Goal: Navigation & Orientation: Find specific page/section

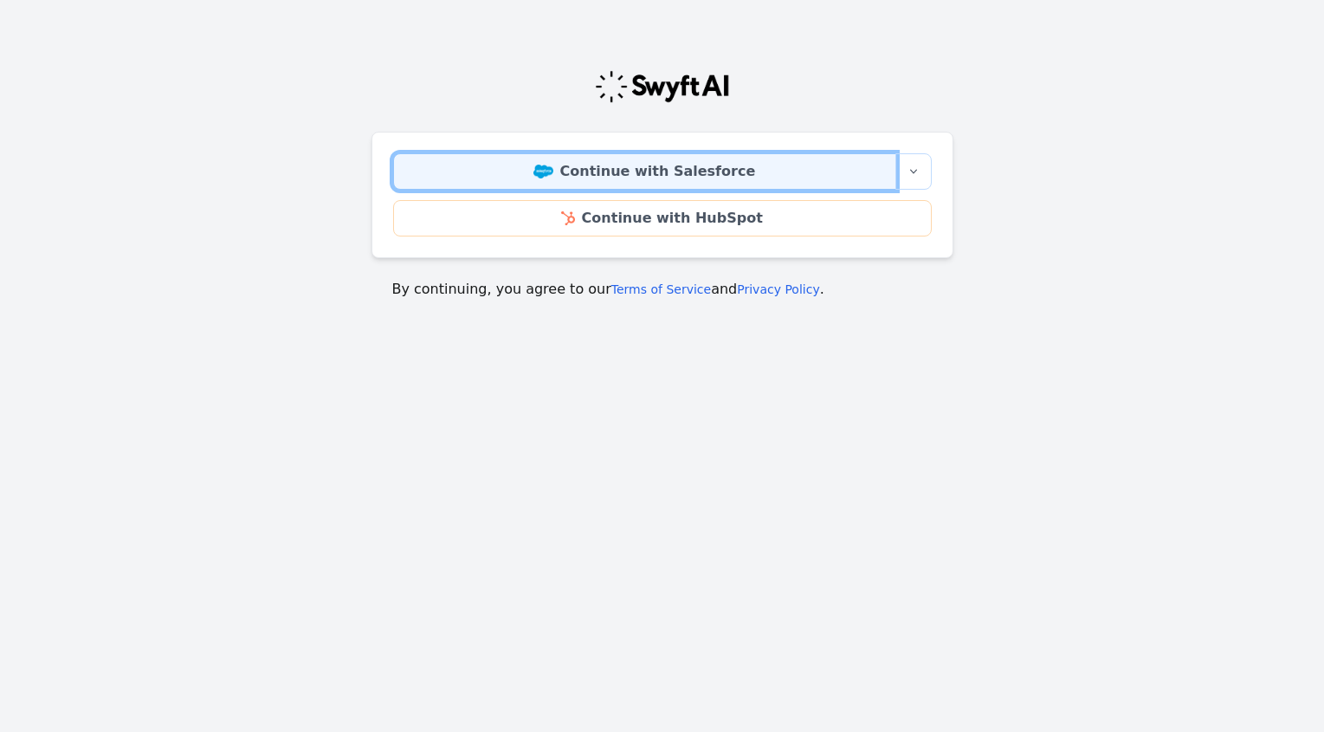
click at [509, 160] on link "Continue with Salesforce" at bounding box center [644, 171] width 503 height 36
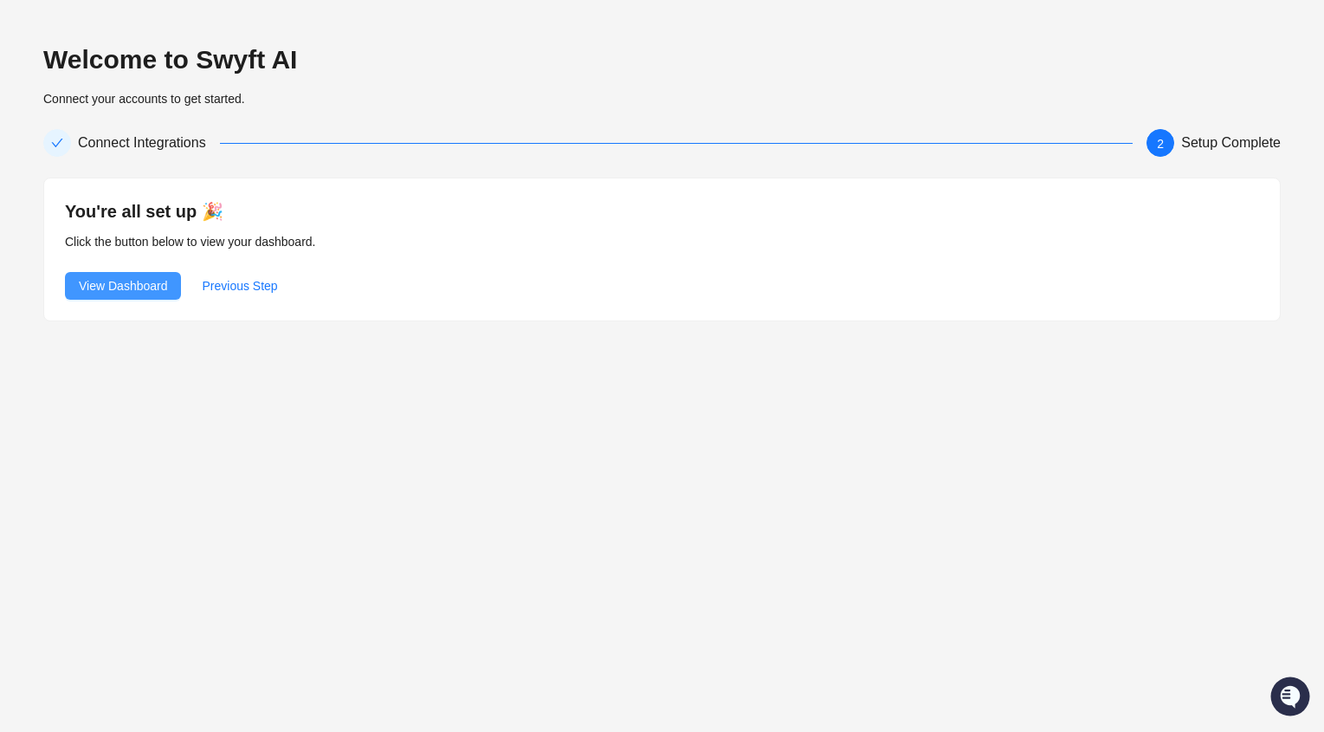
click at [156, 287] on span "View Dashboard" at bounding box center [123, 285] width 88 height 19
